Goal: Information Seeking & Learning: Find specific fact

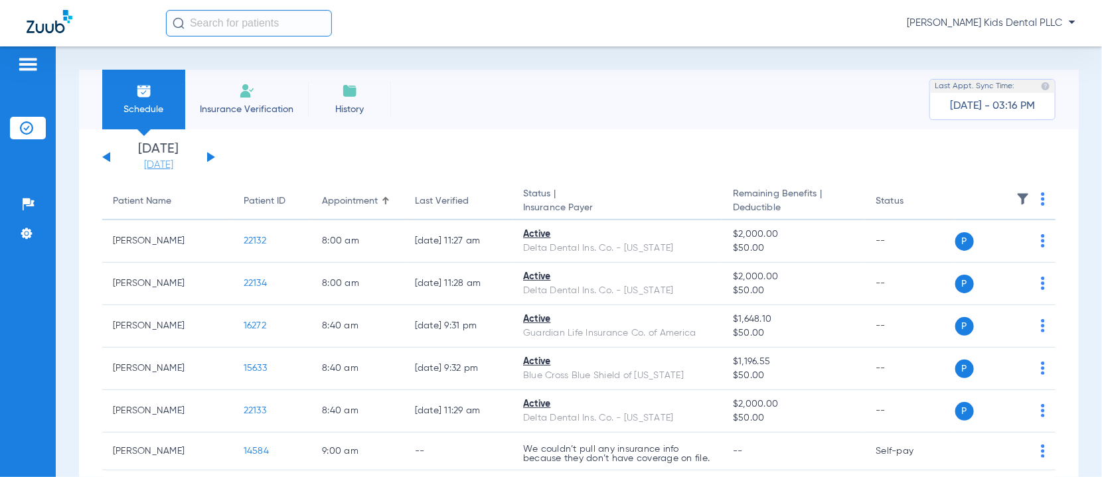
click at [173, 169] on link "[DATE]" at bounding box center [159, 165] width 80 height 13
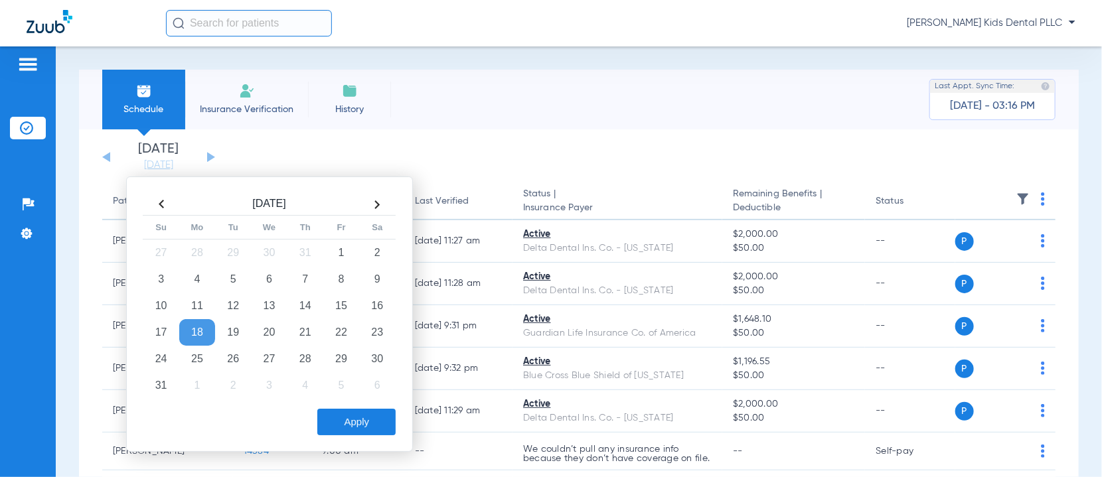
click at [370, 200] on th at bounding box center [377, 204] width 36 height 21
click at [372, 200] on th at bounding box center [377, 204] width 36 height 21
click at [335, 275] on td "10" at bounding box center [341, 279] width 36 height 27
click at [362, 439] on div "[DATE] Su Mo Tu We Th Fr Sa 28 29 30 1 2 3 4 5 6 7 8 9 10 11 12 13 14 15 16 17 …" at bounding box center [269, 315] width 287 height 276
click at [362, 421] on button "Apply" at bounding box center [356, 422] width 78 height 27
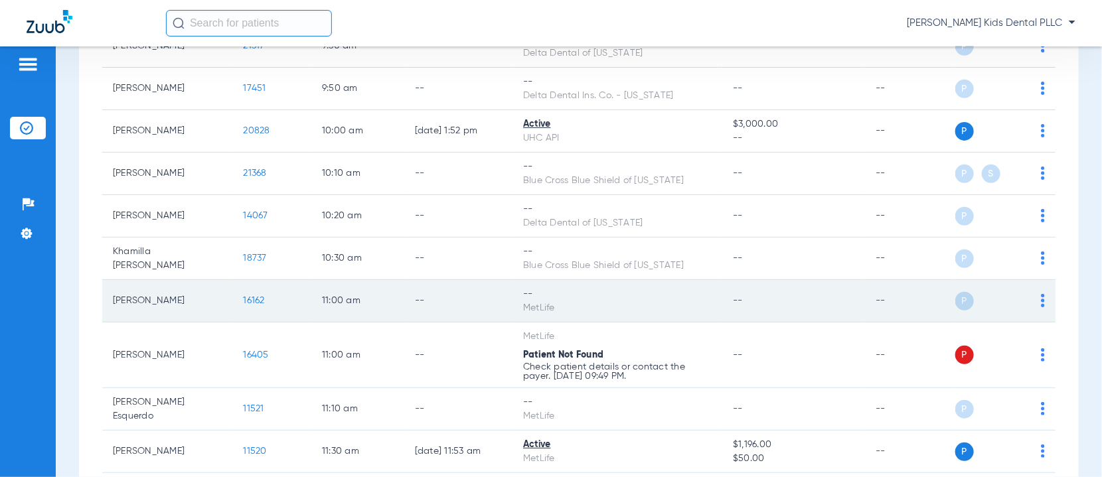
scroll to position [281, 0]
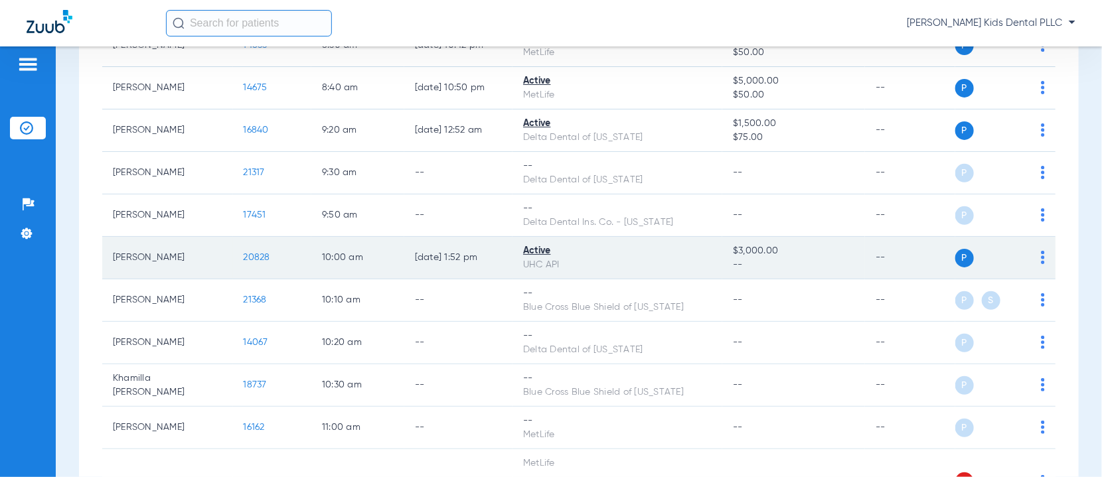
click at [244, 254] on span "20828" at bounding box center [257, 257] width 27 height 9
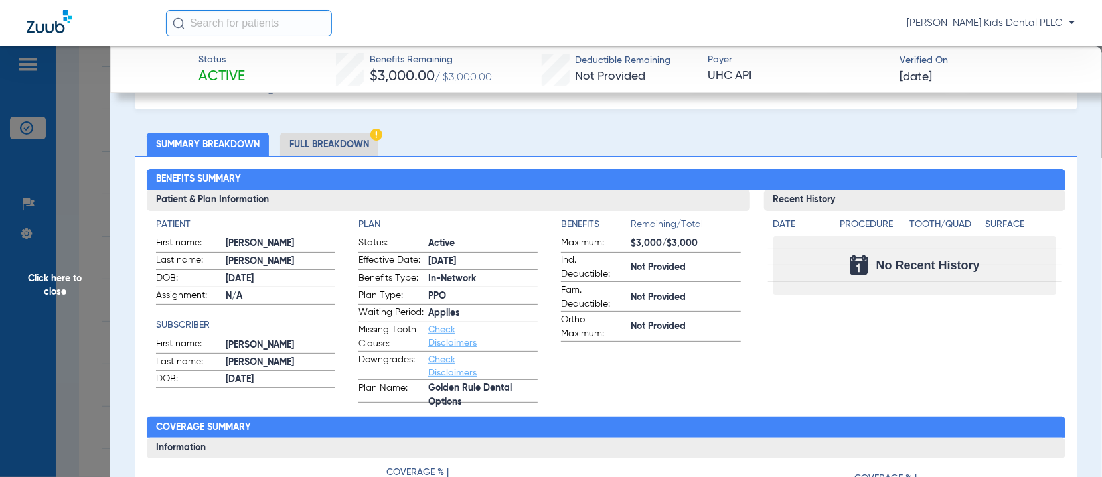
scroll to position [83, 0]
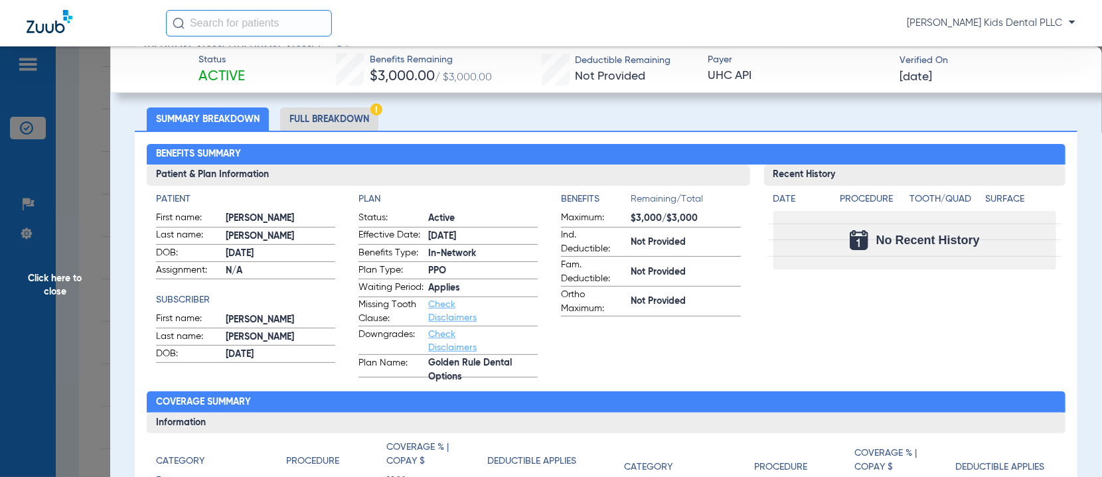
click at [370, 114] on li "Full Breakdown" at bounding box center [329, 119] width 98 height 23
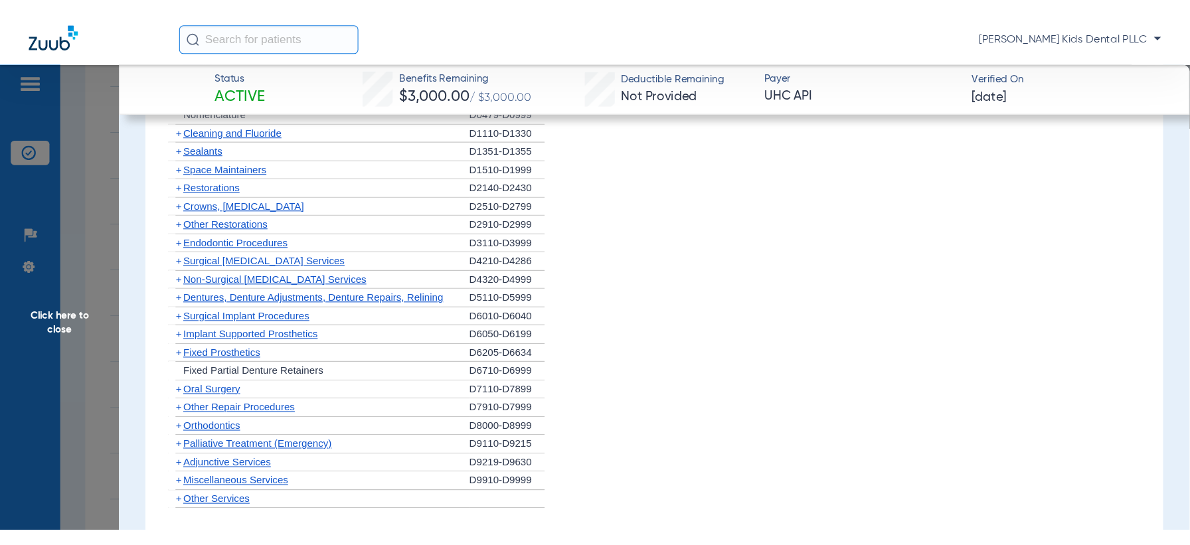
scroll to position [1411, 0]
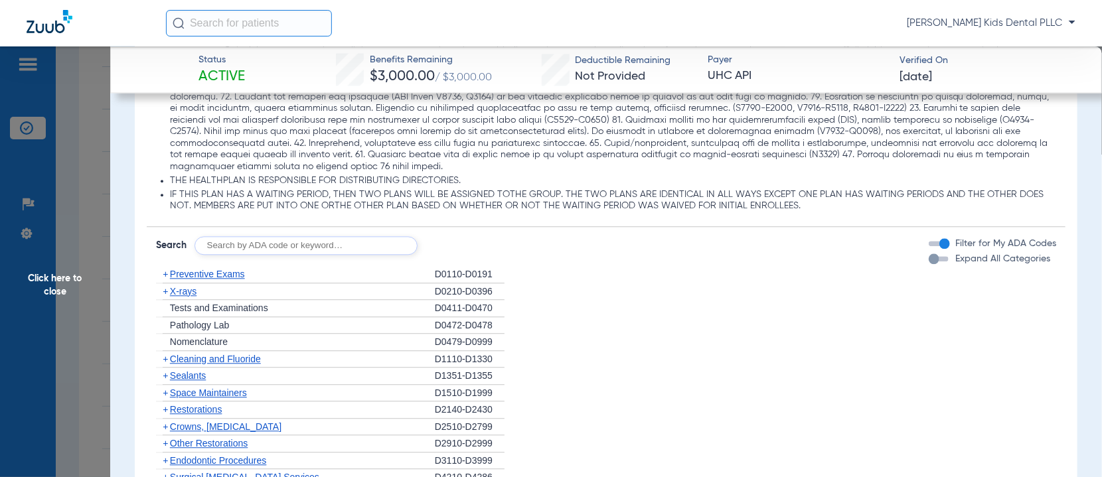
click at [236, 240] on input "text" at bounding box center [306, 245] width 223 height 19
type input "d9230"
click at [456, 247] on button "Search" at bounding box center [467, 245] width 52 height 19
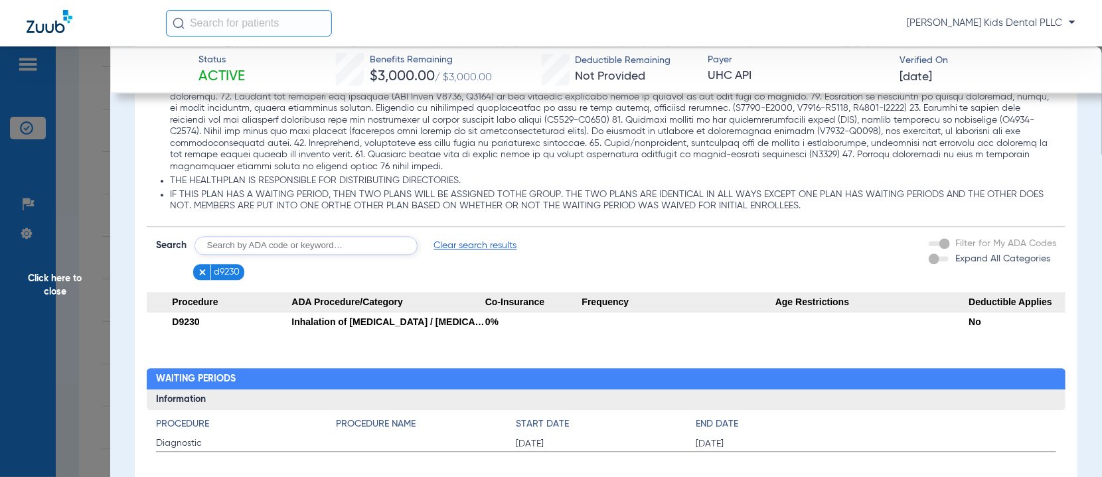
click at [246, 248] on input "text" at bounding box center [306, 245] width 223 height 19
type input "d7961"
click at [477, 245] on button "Search" at bounding box center [467, 245] width 52 height 19
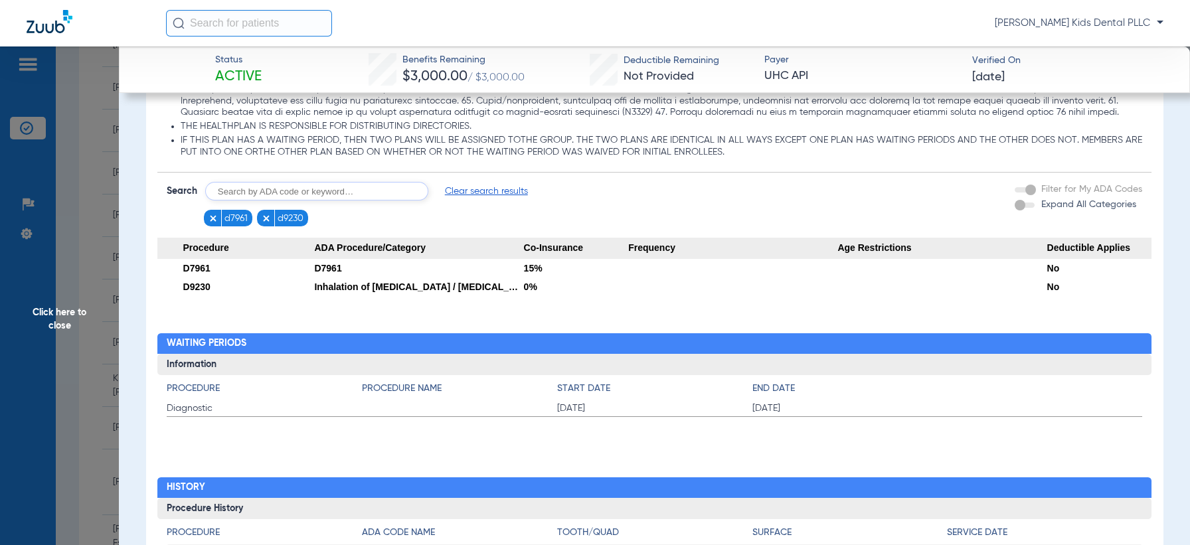
click at [70, 120] on span "Click here to close" at bounding box center [59, 318] width 119 height 545
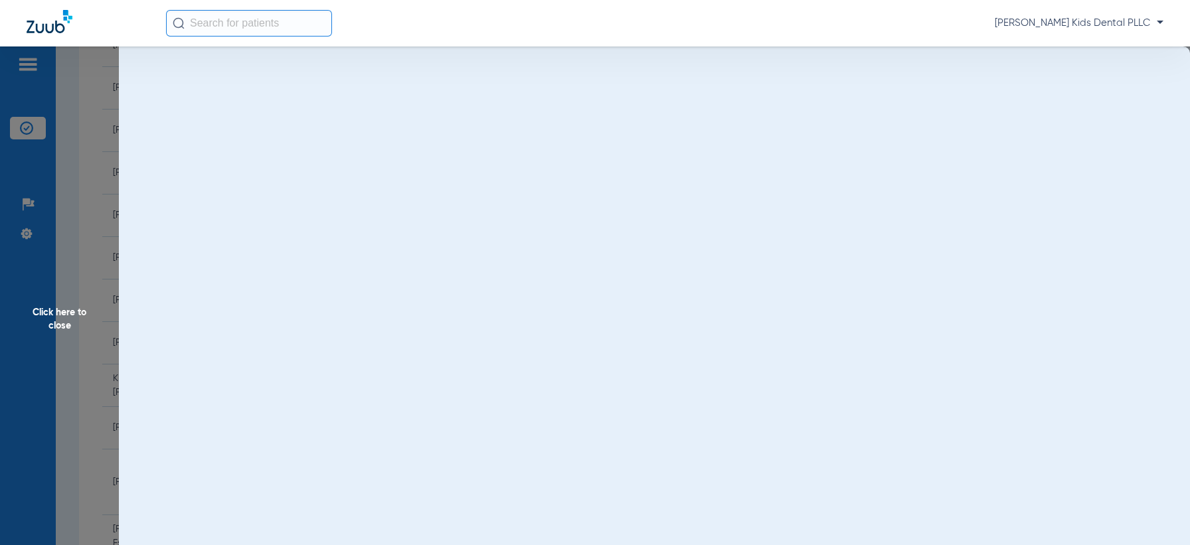
scroll to position [0, 0]
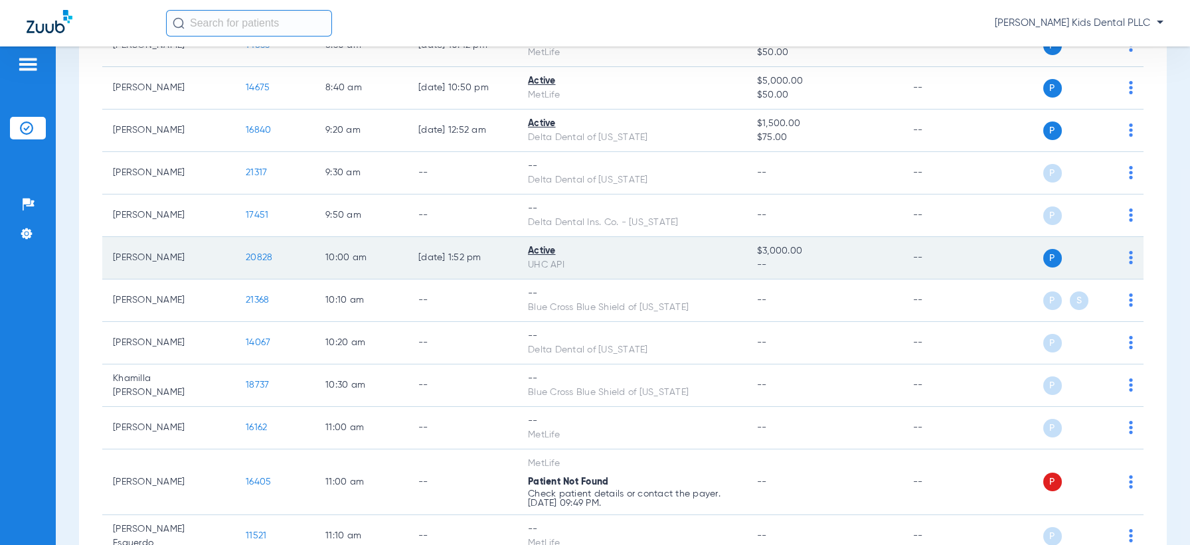
click at [249, 256] on span "20828" at bounding box center [259, 257] width 27 height 9
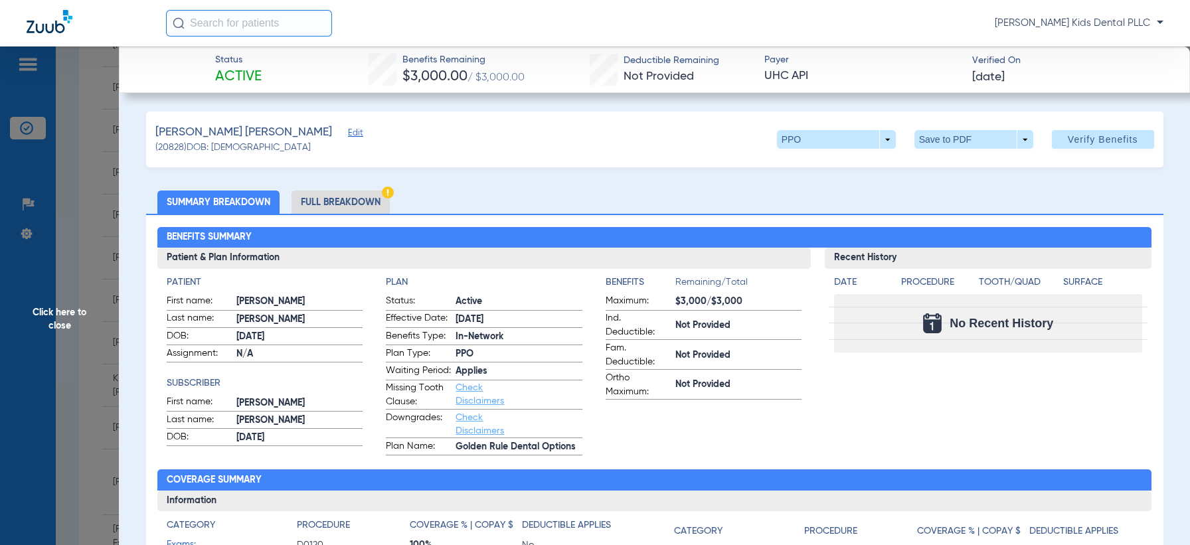
scroll to position [83, 0]
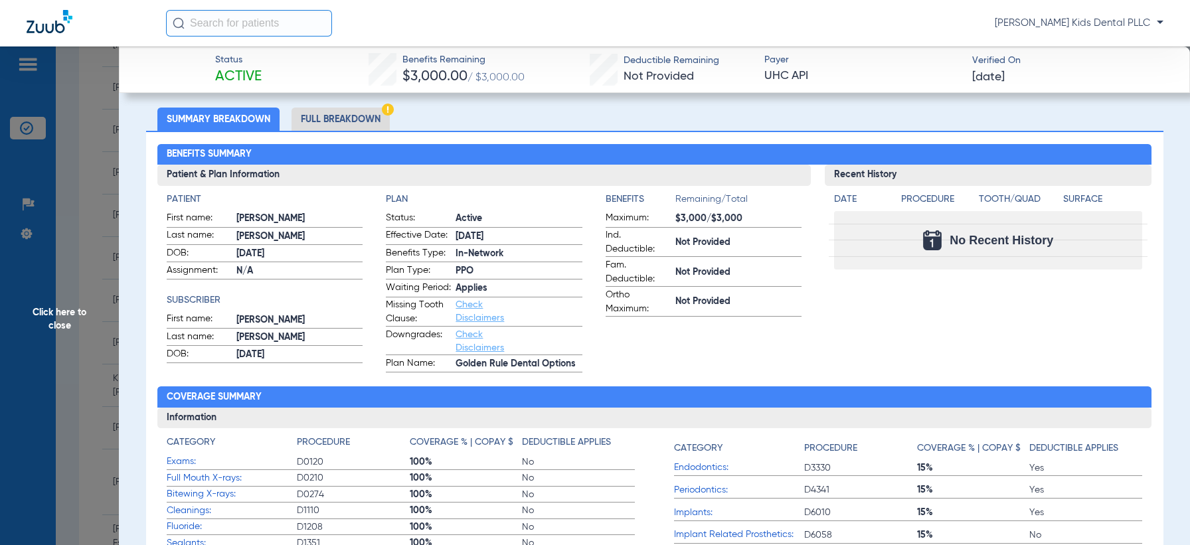
click at [353, 120] on li "Full Breakdown" at bounding box center [340, 119] width 98 height 23
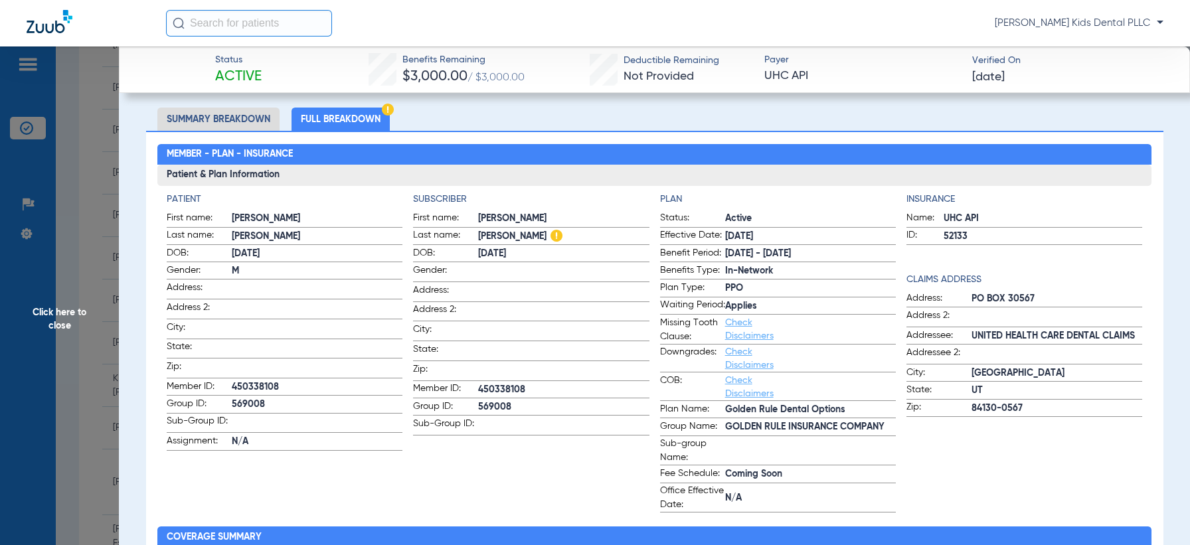
drag, startPoint x: 226, startPoint y: 402, endPoint x: 264, endPoint y: 402, distance: 37.8
click at [270, 406] on label "Group ID: 569008" at bounding box center [285, 405] width 236 height 17
copy label "569008"
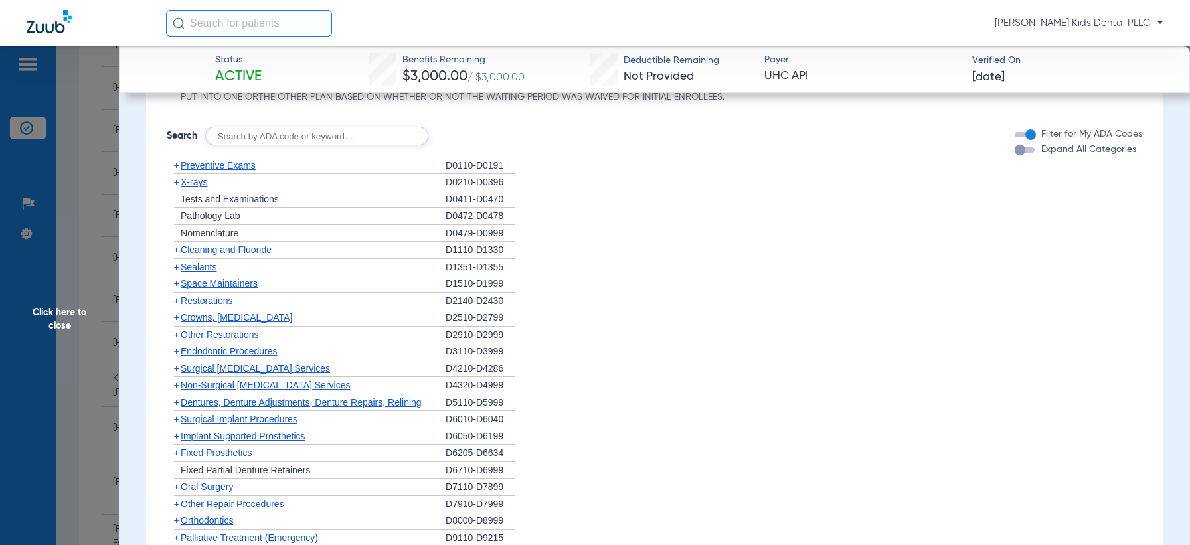
scroll to position [1494, 0]
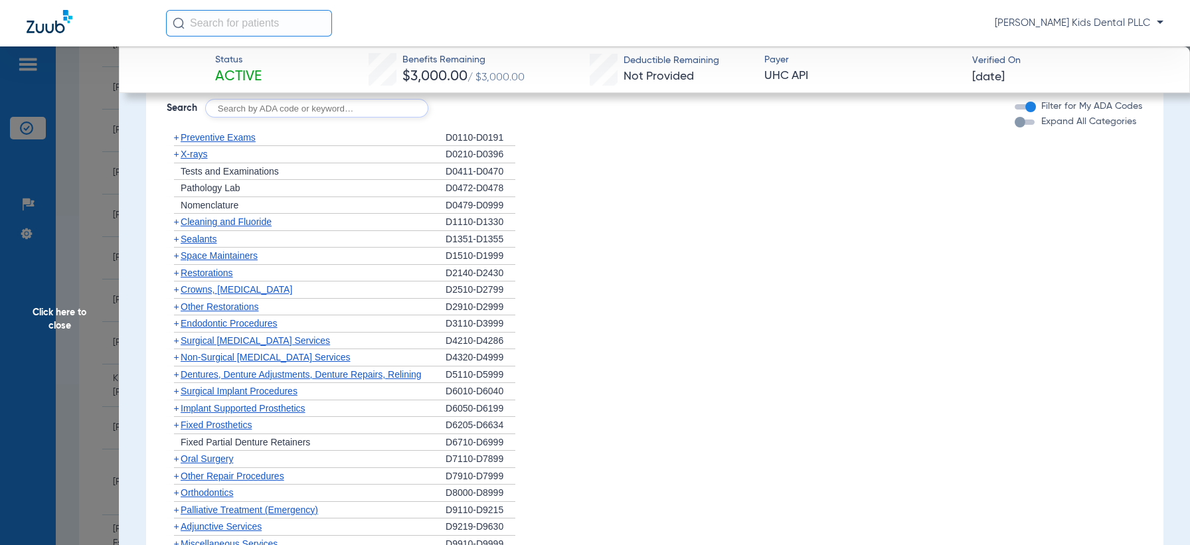
click at [176, 329] on span "+" at bounding box center [176, 323] width 5 height 11
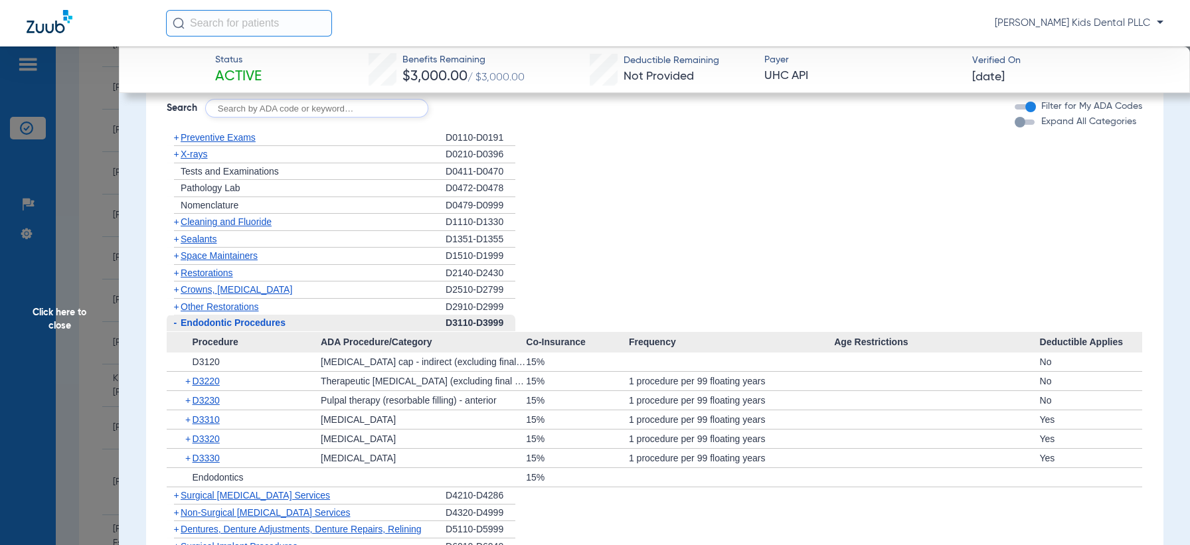
click at [178, 227] on span "+" at bounding box center [176, 221] width 5 height 11
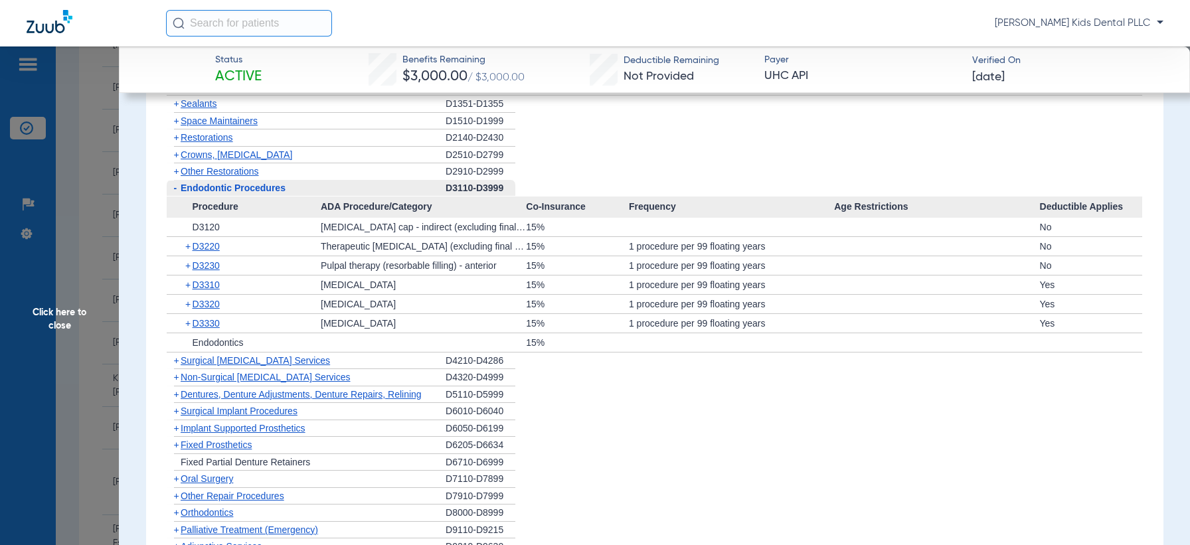
scroll to position [1826, 0]
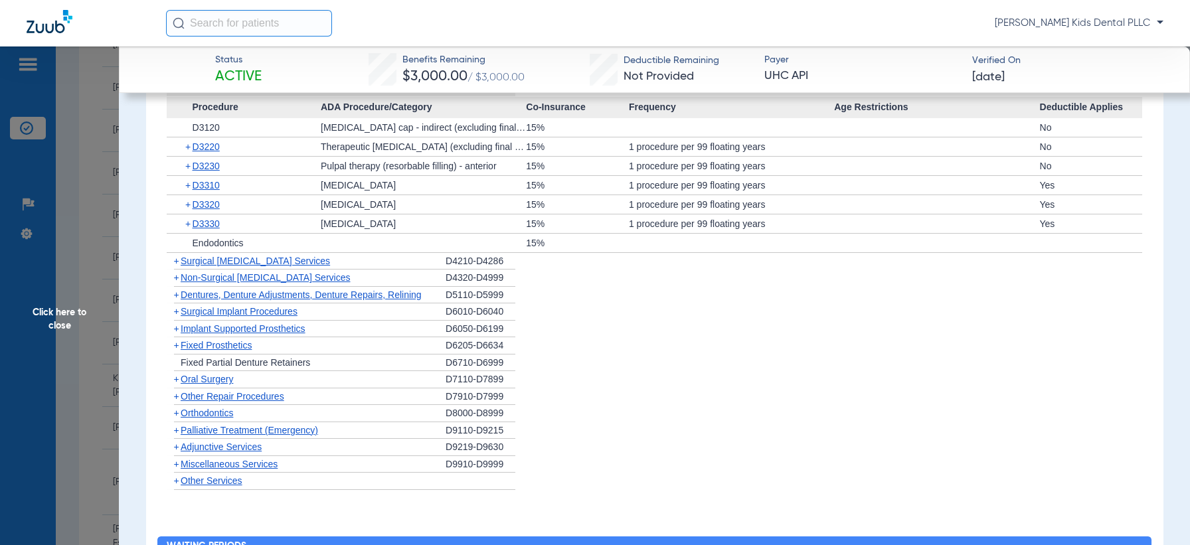
click at [176, 266] on span "+" at bounding box center [176, 261] width 5 height 11
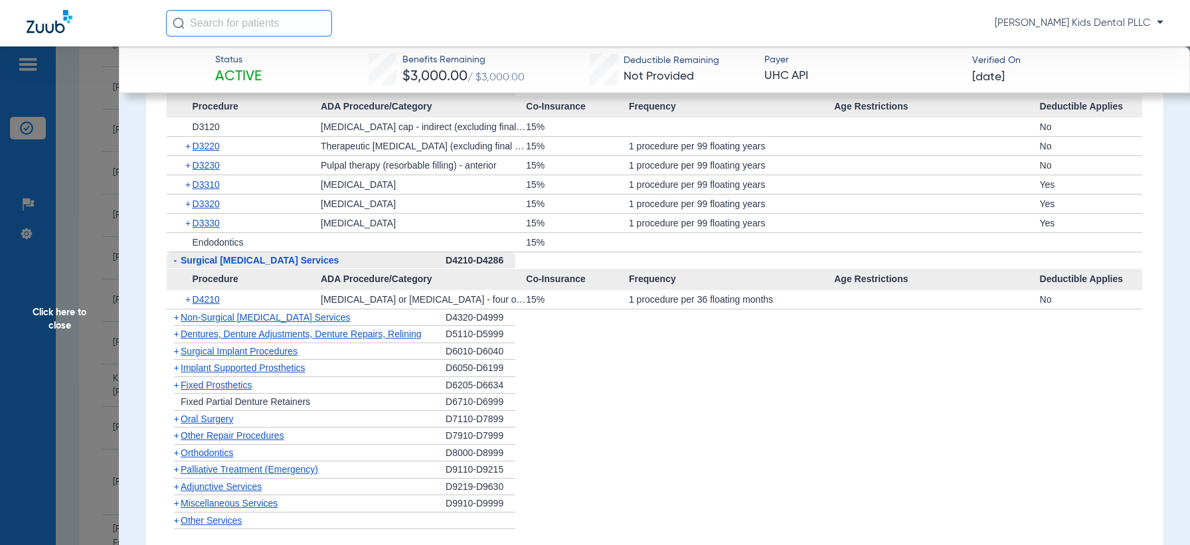
click at [175, 323] on span "+" at bounding box center [176, 317] width 5 height 11
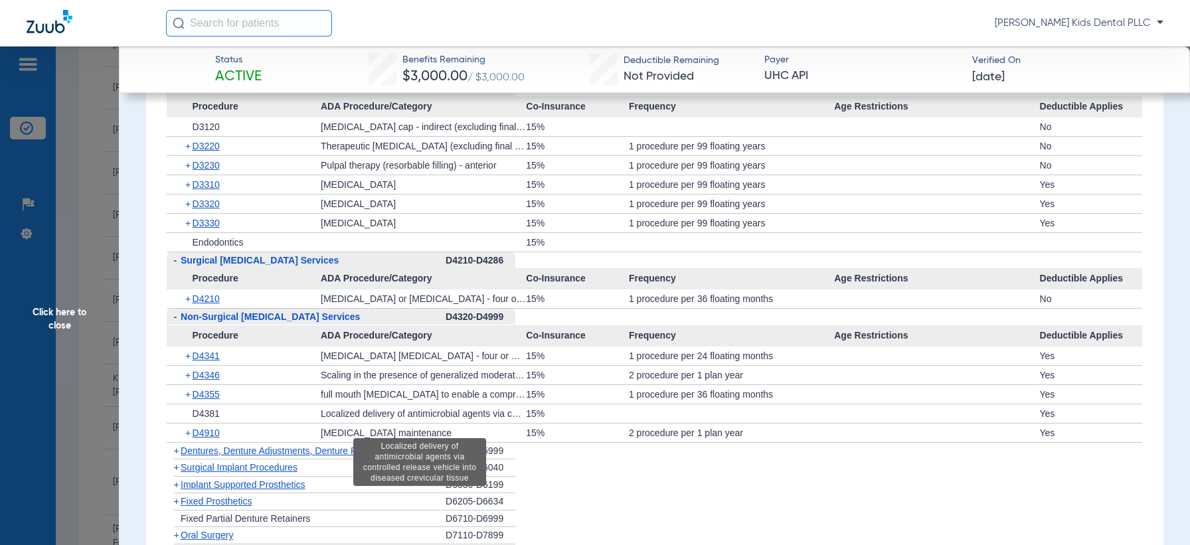
scroll to position [2075, 0]
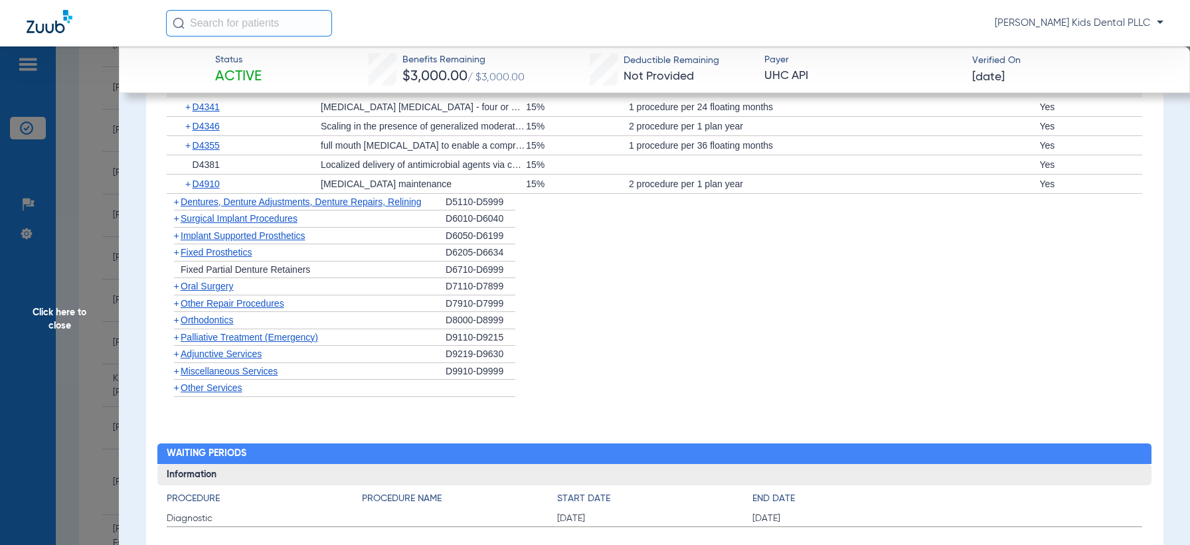
click at [174, 291] on span "+" at bounding box center [176, 286] width 5 height 11
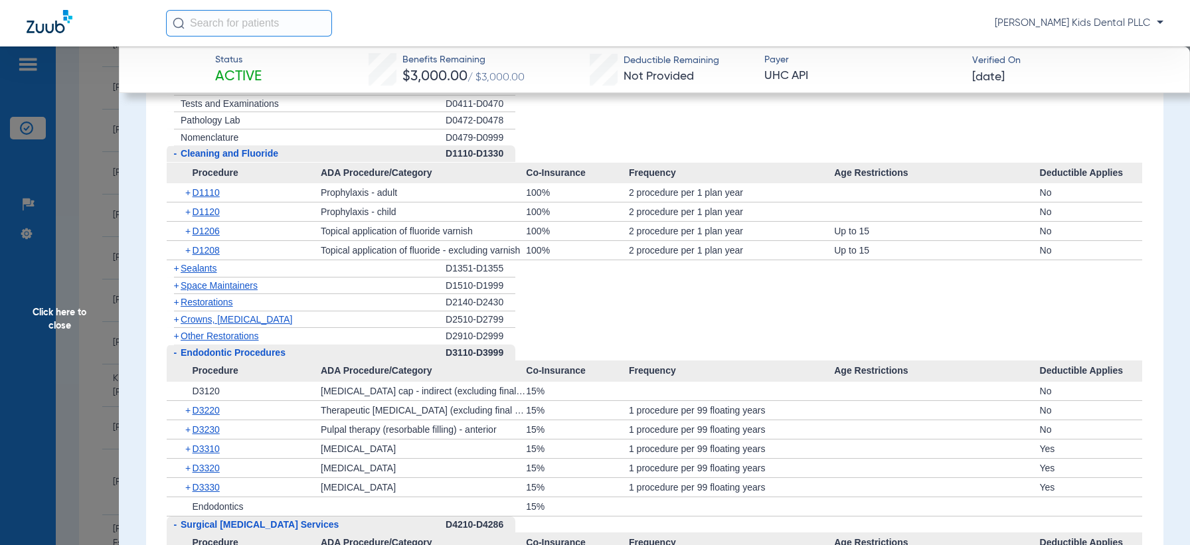
scroll to position [1577, 0]
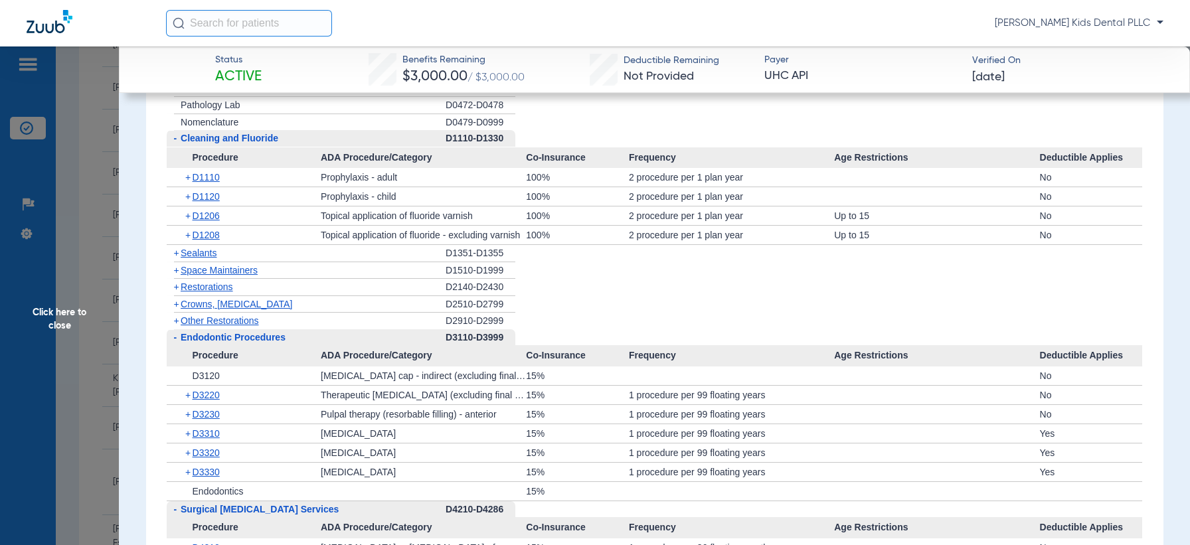
click at [179, 262] on span "+" at bounding box center [174, 253] width 14 height 17
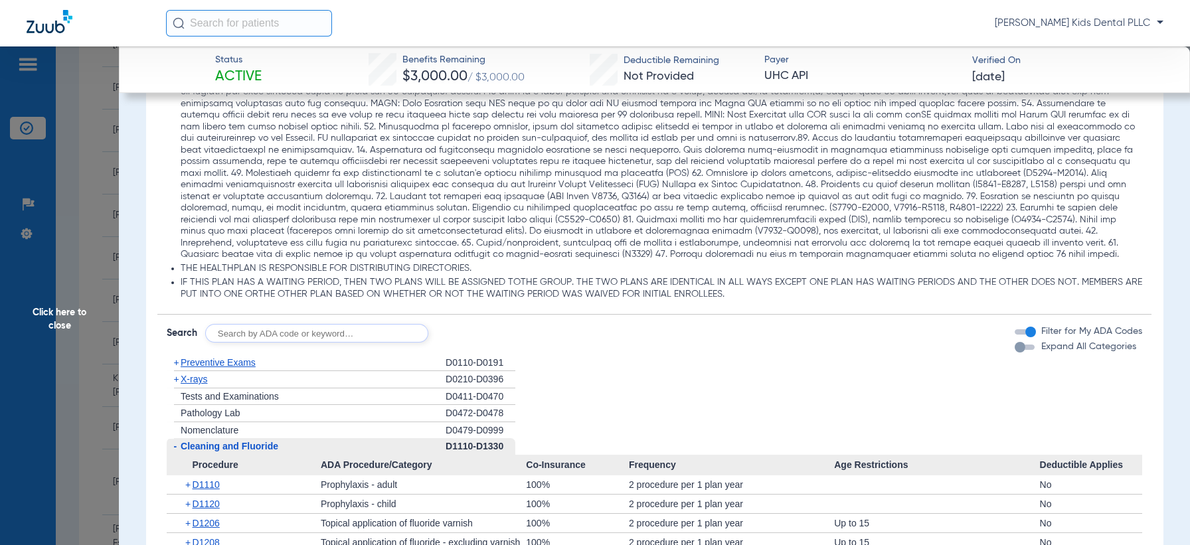
scroll to position [1245, 0]
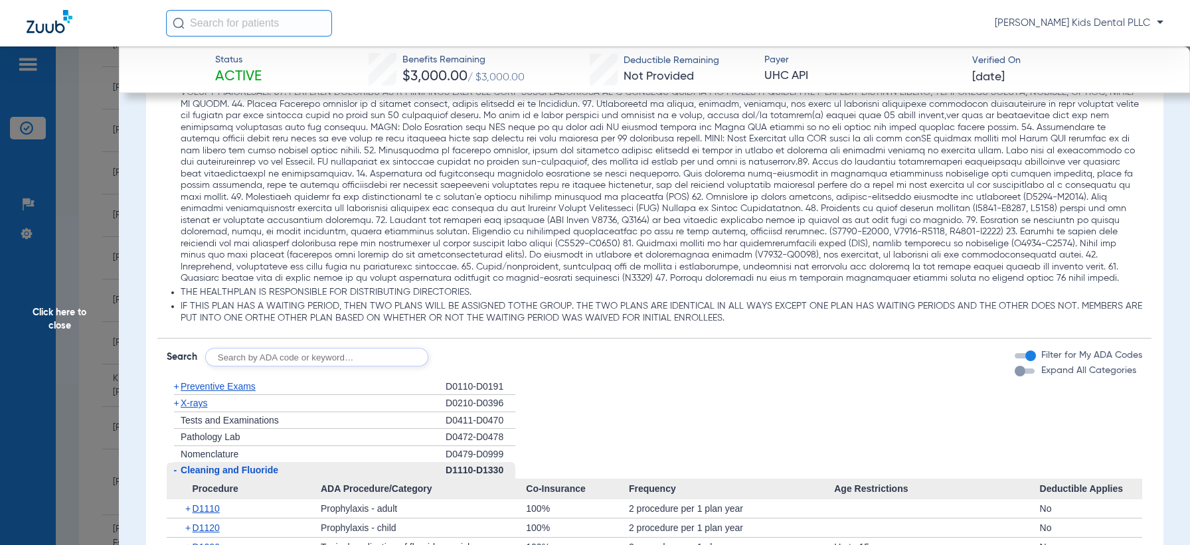
click at [291, 366] on input "text" at bounding box center [316, 357] width 223 height 19
type input "d2930"
click at [491, 366] on button "Search" at bounding box center [477, 357] width 52 height 19
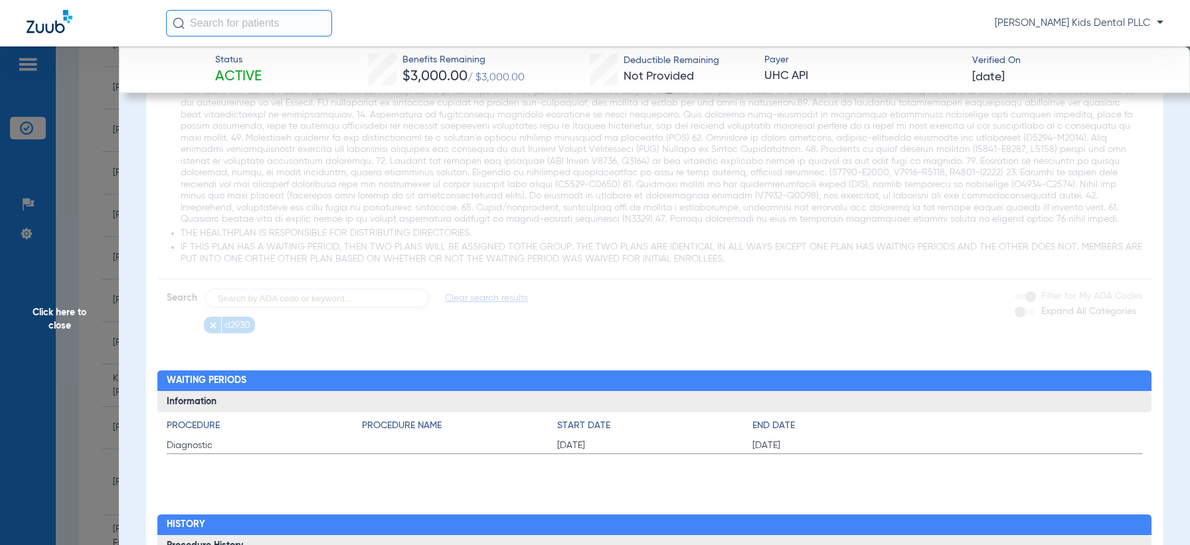
scroll to position [1328, 0]
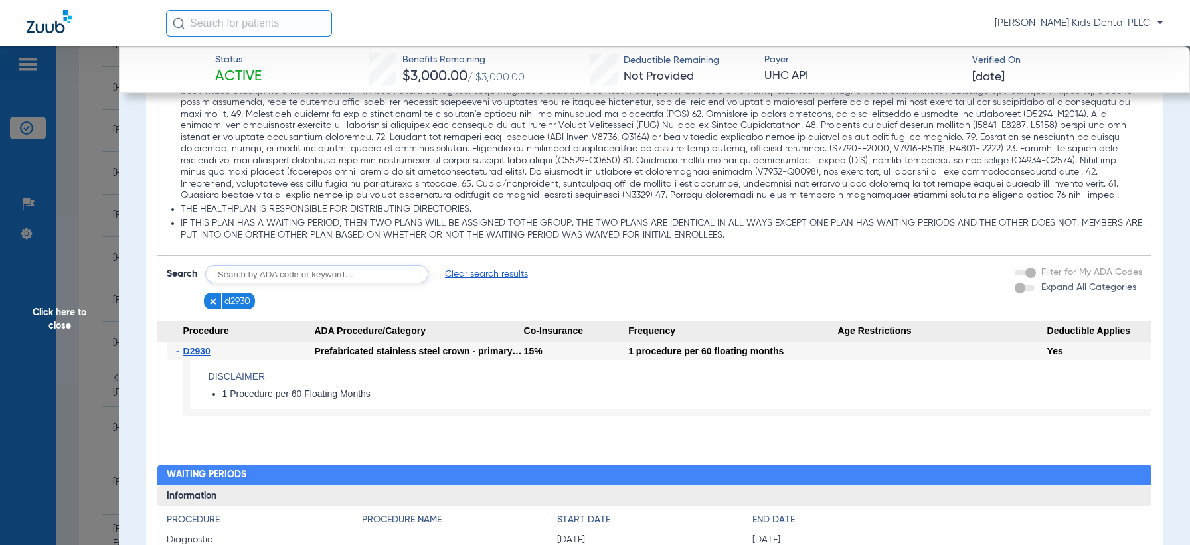
click at [211, 306] on img at bounding box center [212, 301] width 9 height 9
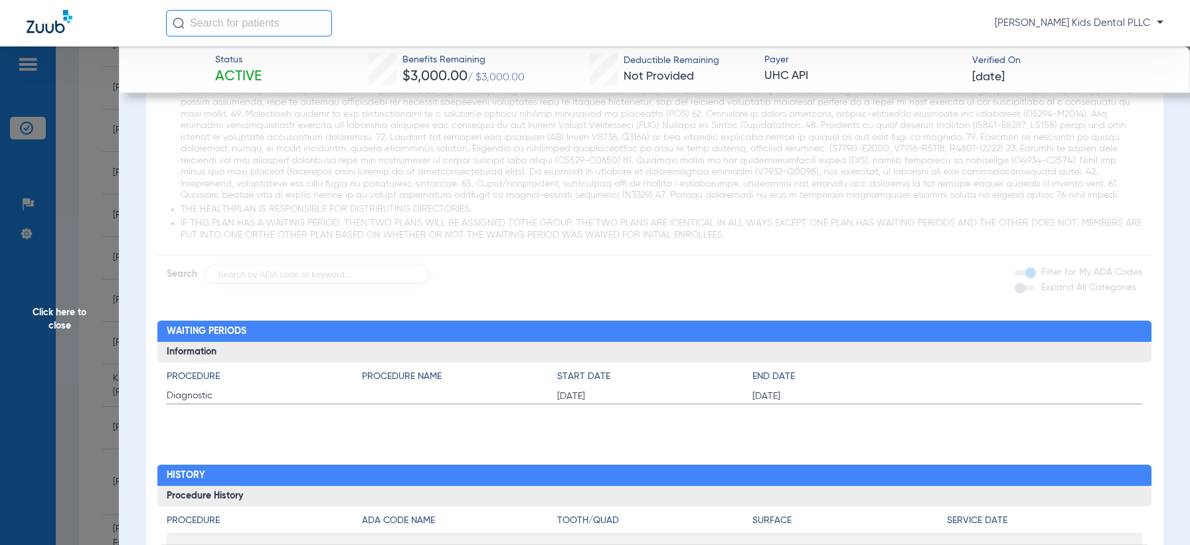
click at [264, 283] on app-loading-indicator at bounding box center [654, 43] width 994 height 482
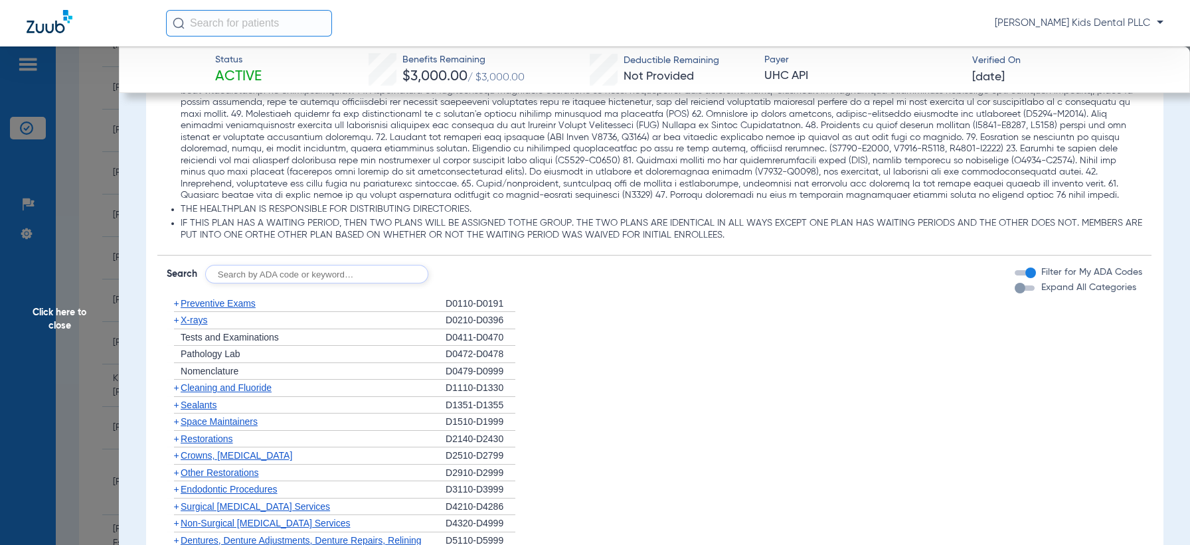
click at [280, 283] on input "text" at bounding box center [316, 274] width 223 height 19
type input "d2929 d7961 d962"
click at [495, 283] on button "Search" at bounding box center [477, 274] width 52 height 19
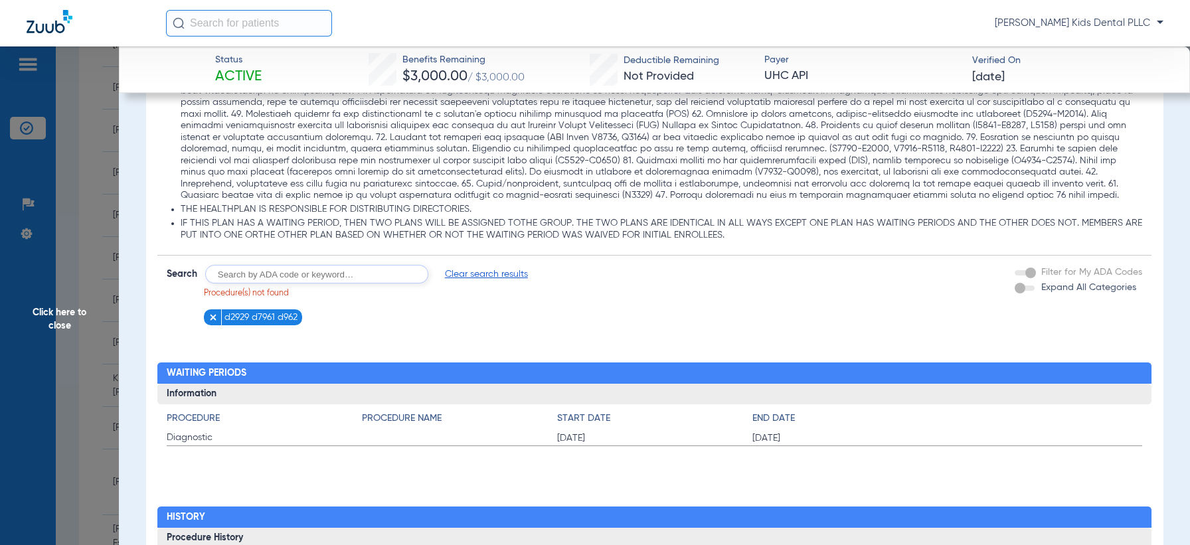
click at [212, 322] on img at bounding box center [212, 317] width 9 height 9
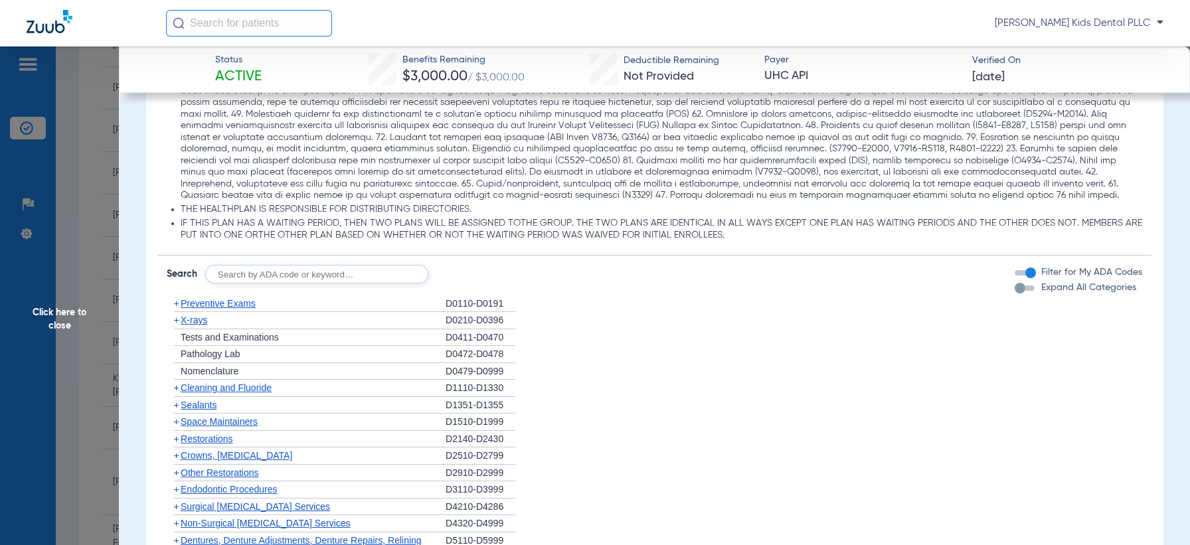
click at [252, 283] on input "text" at bounding box center [316, 274] width 223 height 19
type input "d2929"
click at [488, 275] on form "Search d2929 Search Filter for My ADA Codes Expand All Categories" at bounding box center [654, 270] width 994 height 28
click at [488, 296] on div "Disclaimers Dental accident coverage: THERE IS NO SPECIAL COVERAGE FOR ACCIDENT…" at bounding box center [654, 273] width 994 height 943
click at [487, 283] on button "Search" at bounding box center [477, 274] width 52 height 19
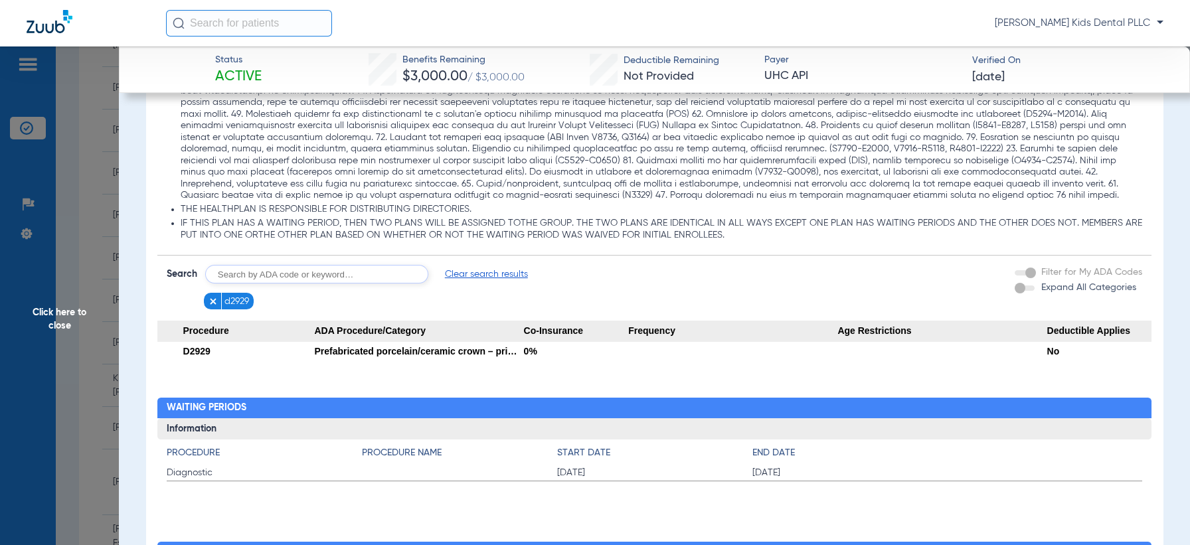
click at [293, 283] on input "text" at bounding box center [316, 274] width 223 height 19
type input "d7961"
click at [467, 282] on button "Search" at bounding box center [477, 274] width 52 height 19
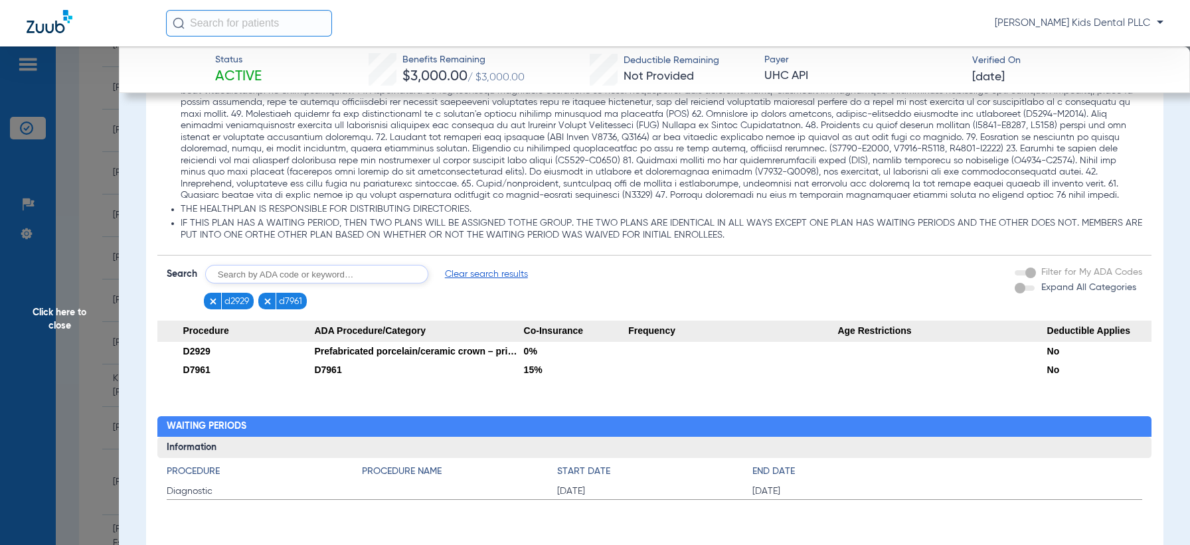
click at [276, 283] on input "text" at bounding box center [316, 274] width 223 height 19
type input "d7962"
click at [486, 283] on button "Search" at bounding box center [477, 274] width 52 height 19
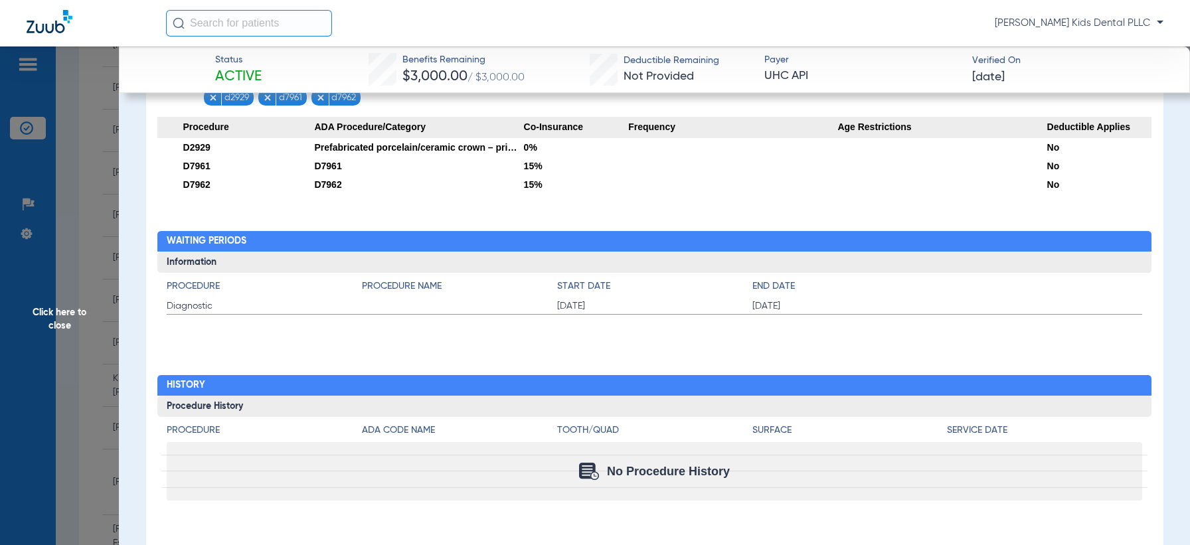
scroll to position [1294, 0]
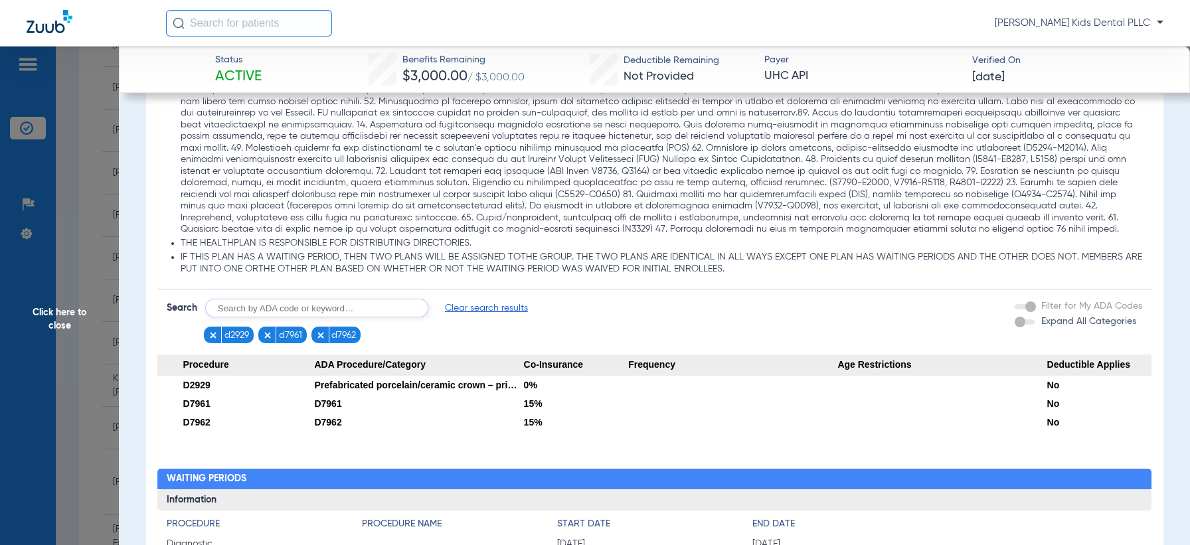
click at [206, 343] on li "d2929" at bounding box center [229, 335] width 50 height 17
click at [216, 340] on img at bounding box center [212, 335] width 9 height 9
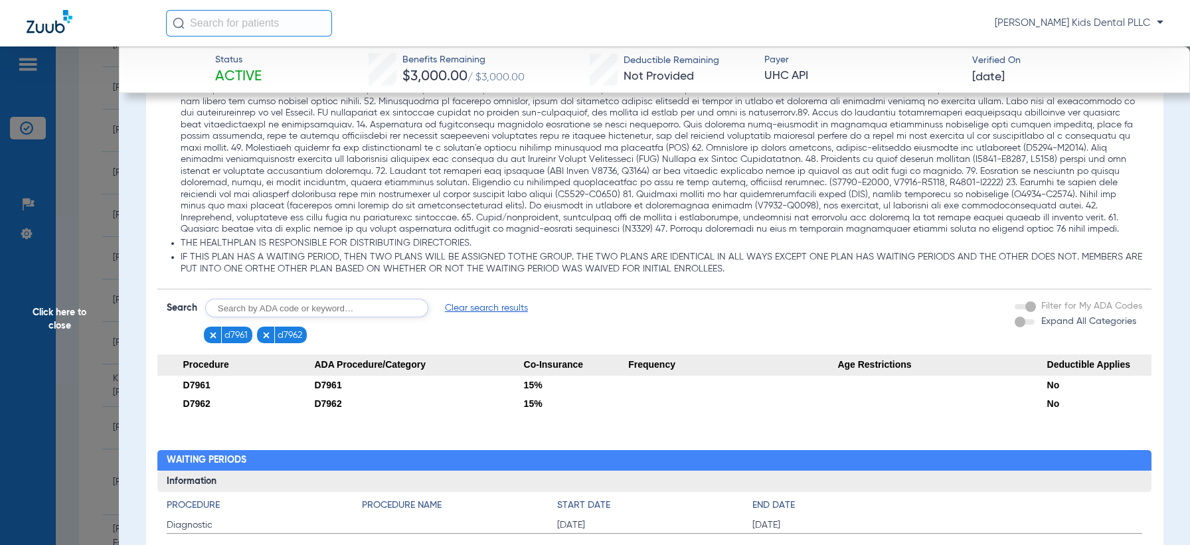
click at [218, 343] on figure at bounding box center [214, 335] width 13 height 17
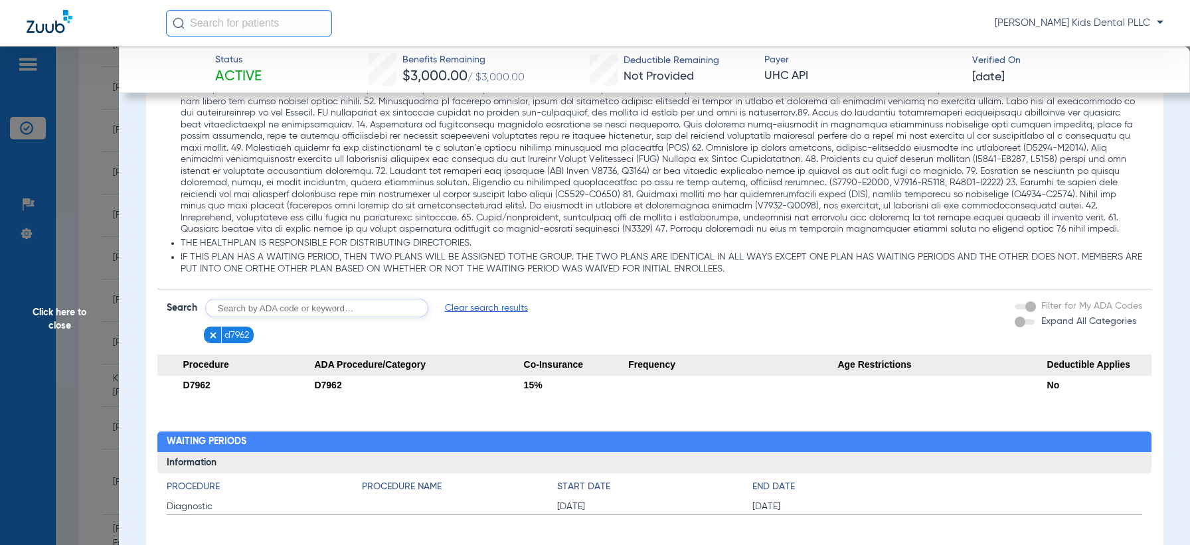
click at [212, 340] on img at bounding box center [212, 335] width 9 height 9
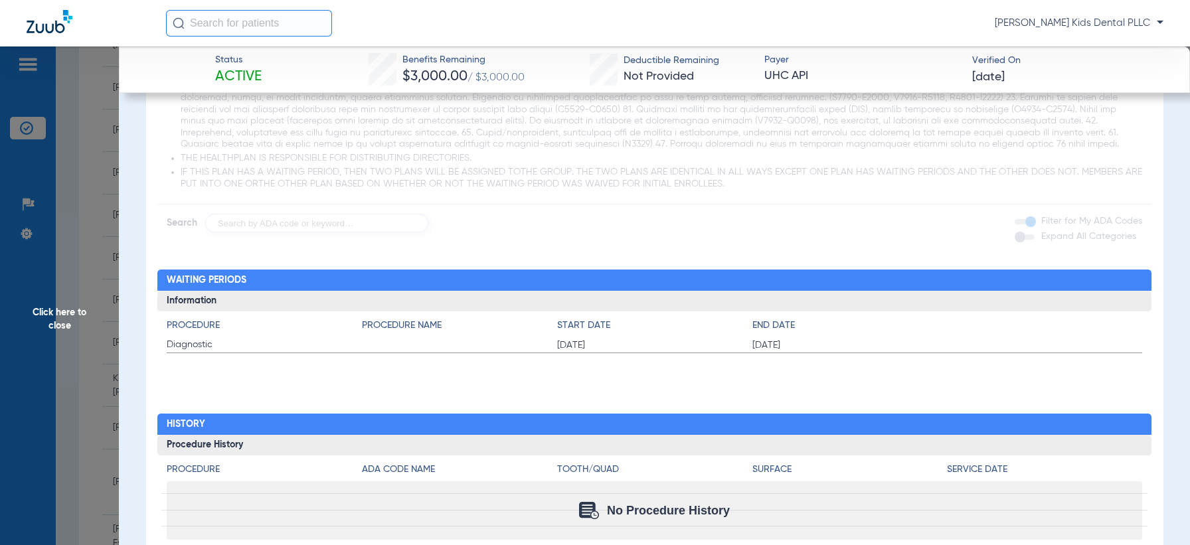
scroll to position [1429, 0]
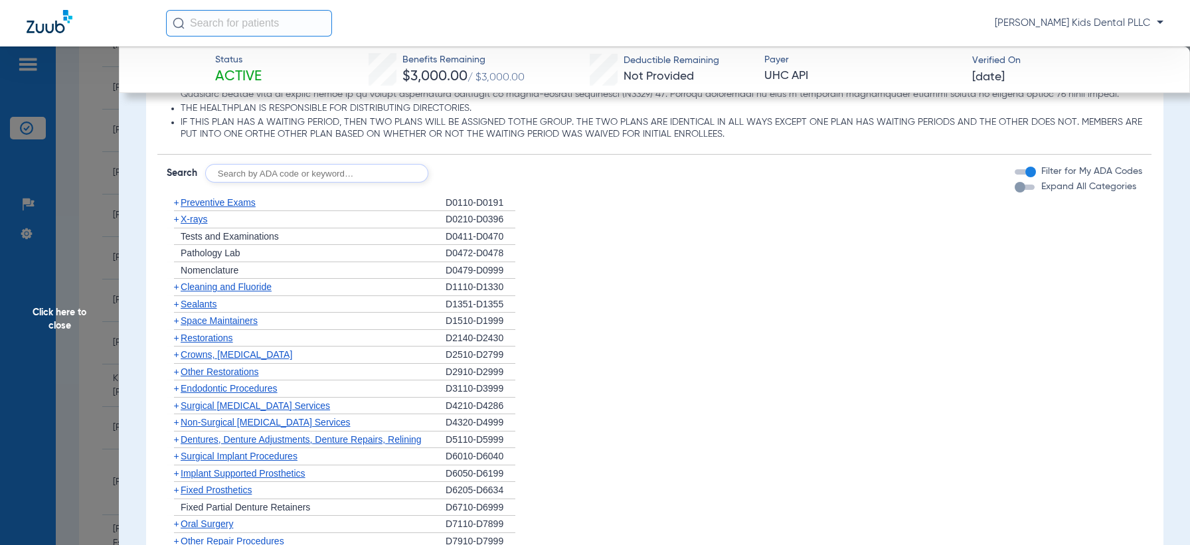
click at [175, 224] on span "+" at bounding box center [176, 219] width 5 height 11
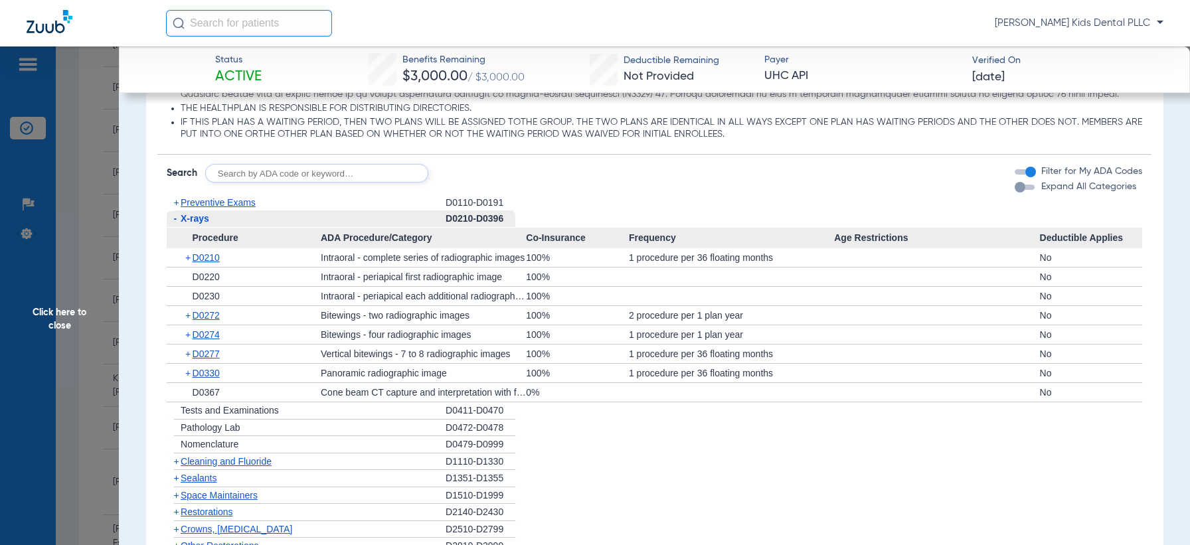
click at [175, 208] on span "+" at bounding box center [176, 202] width 5 height 11
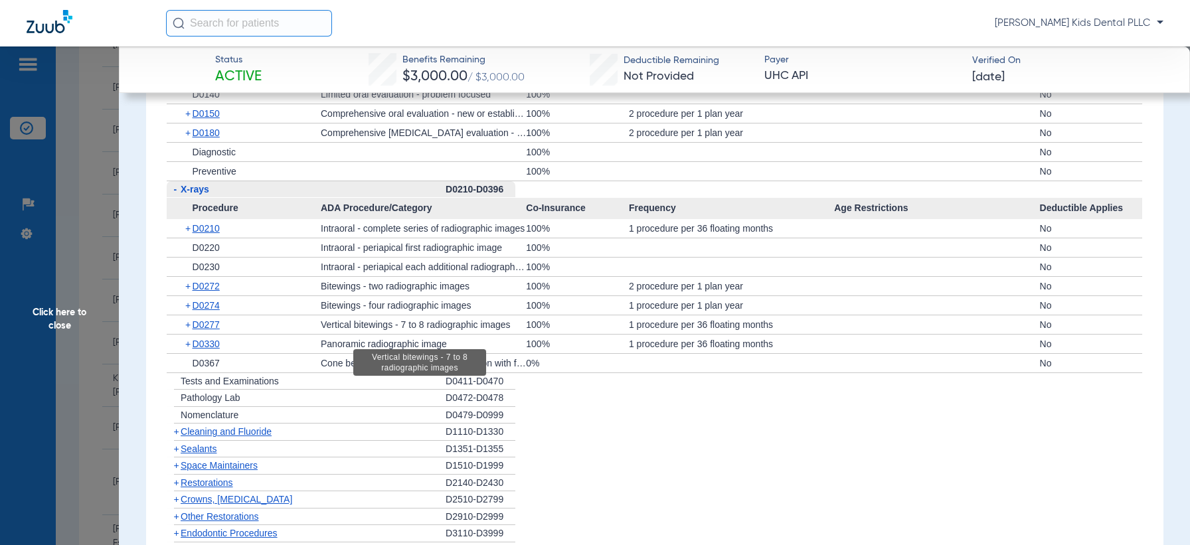
scroll to position [1678, 0]
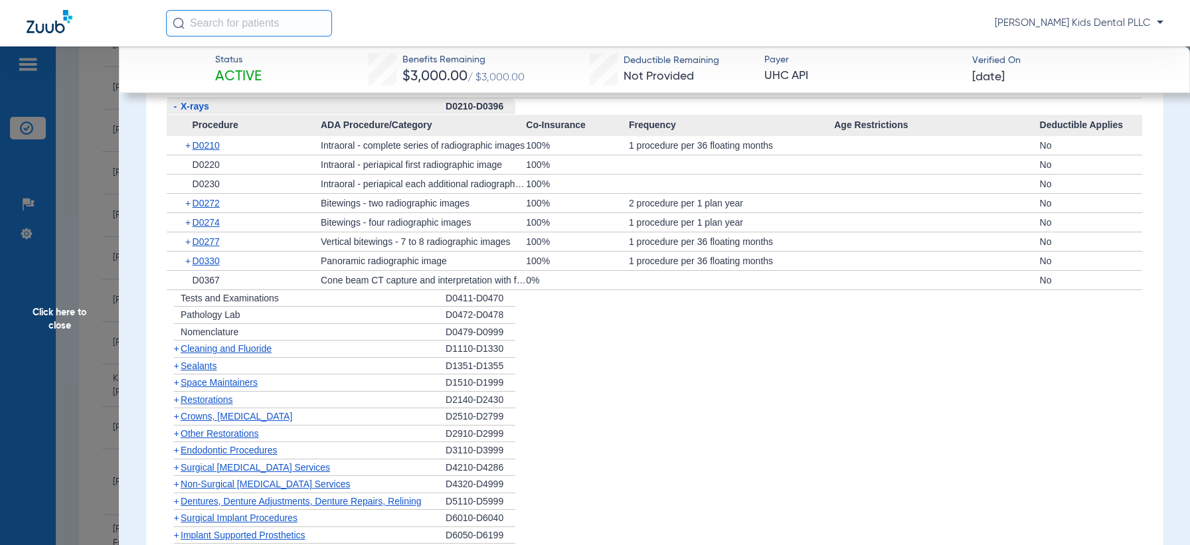
click at [177, 371] on span "+" at bounding box center [176, 365] width 5 height 11
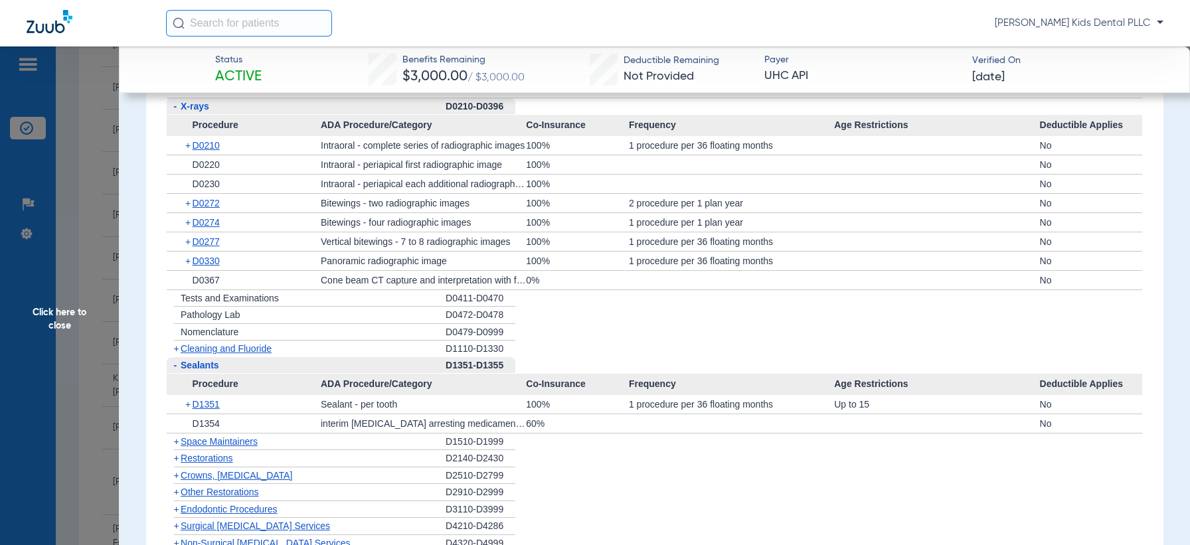
click at [175, 354] on span "+" at bounding box center [176, 348] width 5 height 11
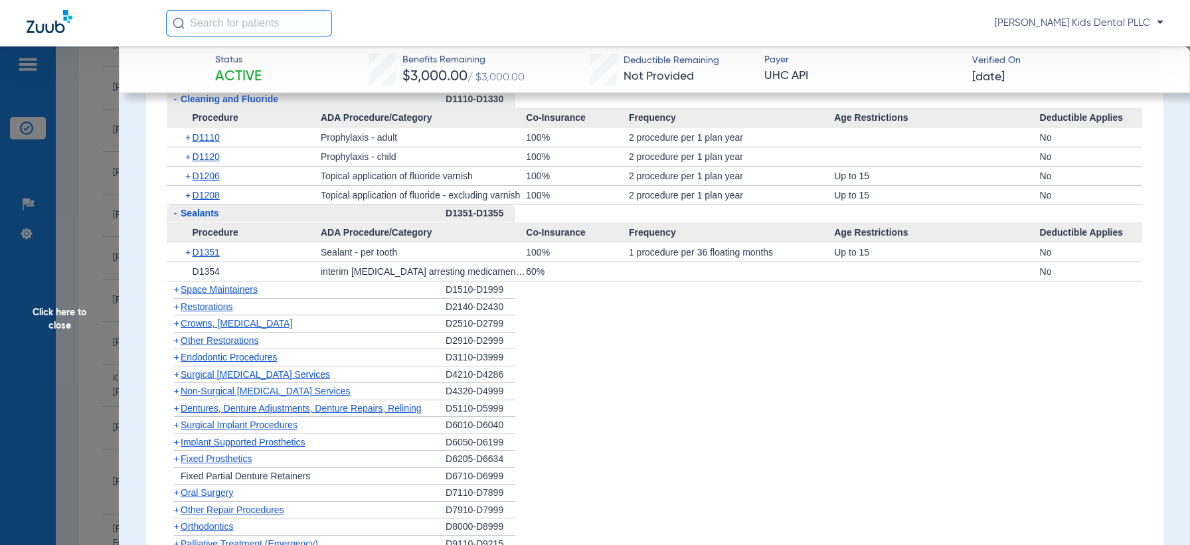
scroll to position [2010, 0]
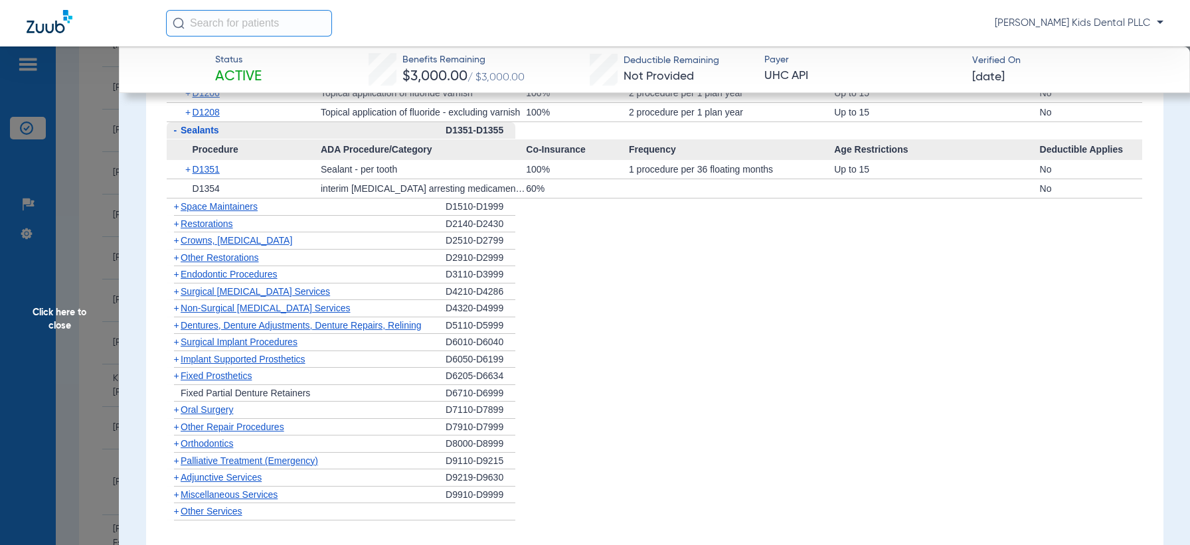
click at [170, 249] on span "+" at bounding box center [174, 240] width 14 height 17
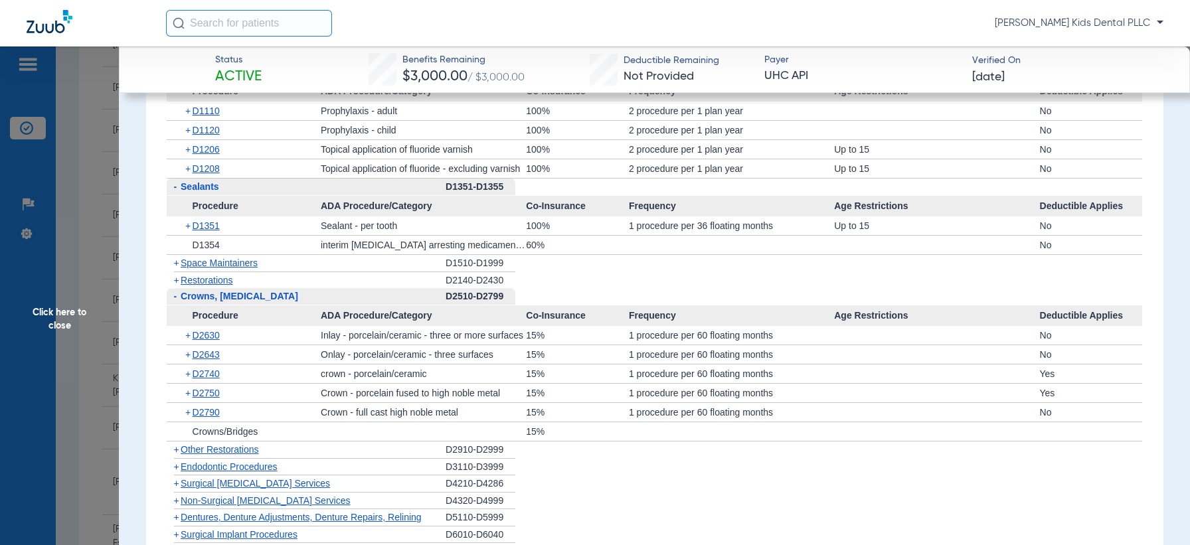
scroll to position [1927, 0]
